Goal: Navigation & Orientation: Find specific page/section

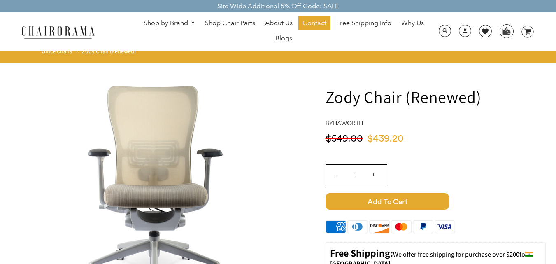
click at [71, 28] on img at bounding box center [58, 32] width 82 height 14
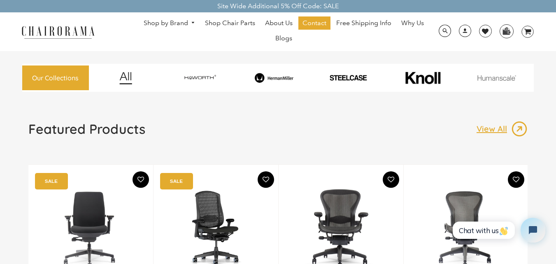
click at [498, 73] on div at bounding box center [497, 78] width 72 height 28
click at [496, 81] on div at bounding box center [497, 78] width 72 height 28
click at [499, 79] on img at bounding box center [497, 78] width 72 height 6
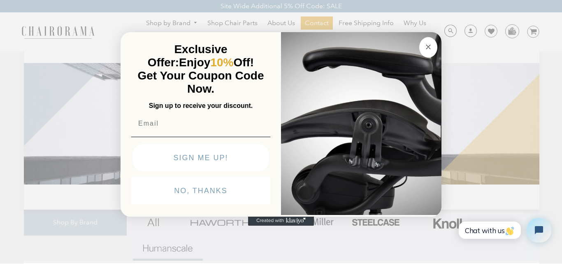
click at [413, 57] on img "POPUP Form" at bounding box center [361, 122] width 160 height 184
click at [428, 51] on circle "Close dialog" at bounding box center [428, 46] width 9 height 9
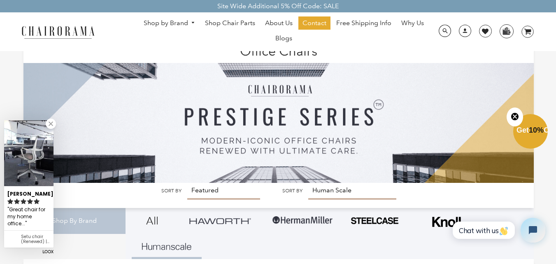
click at [51, 120] on link at bounding box center [51, 123] width 10 height 10
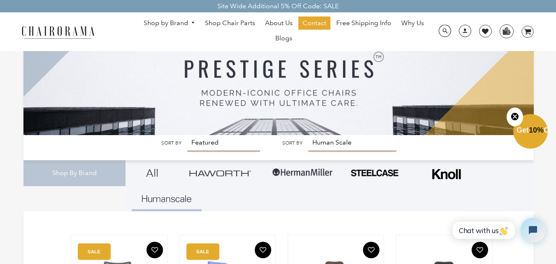
scroll to position [82, 0]
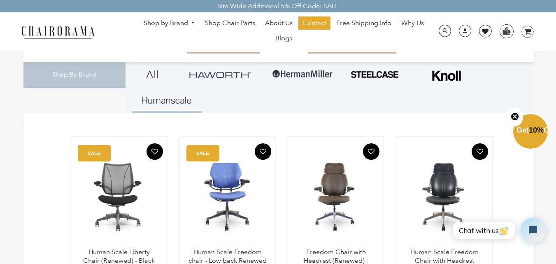
scroll to position [107, 0]
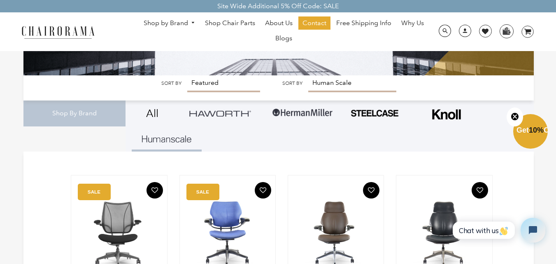
click at [154, 109] on link "All" at bounding box center [152, 113] width 41 height 26
